Goal: Information Seeking & Learning: Check status

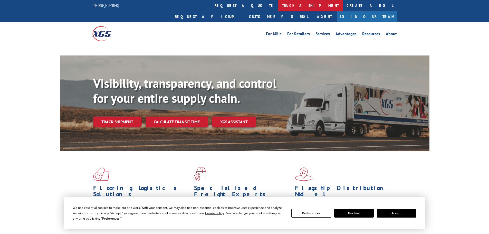
click at [278, 4] on link "track a shipment" at bounding box center [310, 5] width 64 height 11
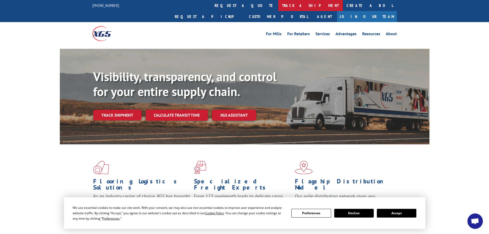
click at [278, 6] on link "track a shipment" at bounding box center [310, 5] width 64 height 11
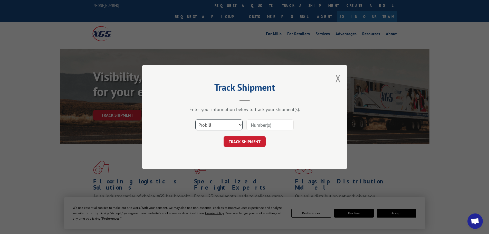
click at [222, 125] on select "Select category... Probill BOL PO" at bounding box center [218, 124] width 47 height 11
select select "bol"
click at [195, 119] on select "Select category... Probill BOL PO" at bounding box center [218, 124] width 47 height 11
click at [251, 124] on input at bounding box center [270, 124] width 47 height 11
paste input "6019070"
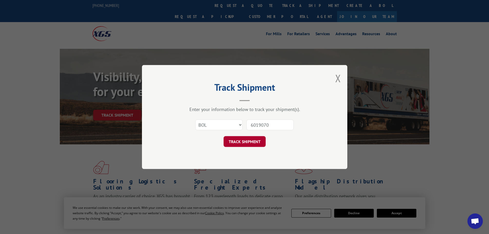
type input "6019070"
click at [242, 142] on button "TRACK SHIPMENT" at bounding box center [245, 141] width 42 height 11
